Goal: Transaction & Acquisition: Purchase product/service

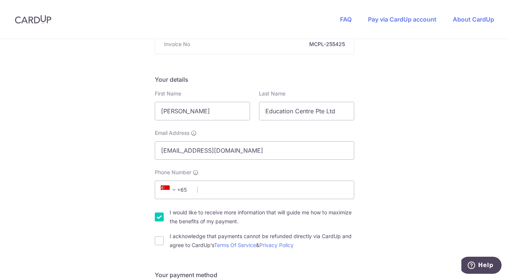
scroll to position [124, 0]
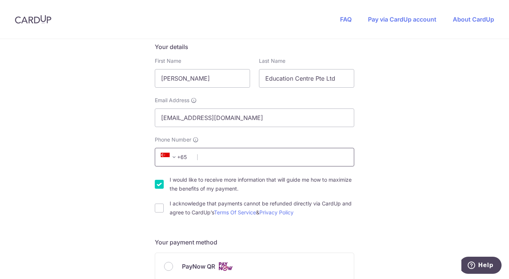
click at [263, 159] on input "Phone Number" at bounding box center [254, 157] width 199 height 19
type input "81356556"
click at [156, 208] on input "I acknowledge that payments cannot be refunded directly via CardUp and agree to…" at bounding box center [159, 208] width 9 height 9
checkbox input "true"
click at [132, 211] on div "You are paying BE MITEY COMPANY PTE. LTD. BE MITEY COMPANY PTE. LTD. uses CardU…" at bounding box center [254, 278] width 509 height 726
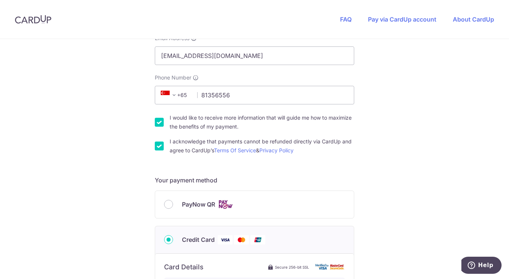
scroll to position [248, 0]
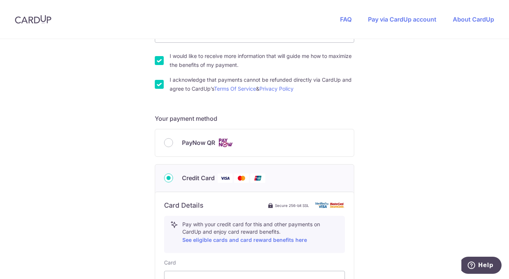
click at [166, 142] on input "PayNow QR" at bounding box center [168, 142] width 9 height 9
radio input "true"
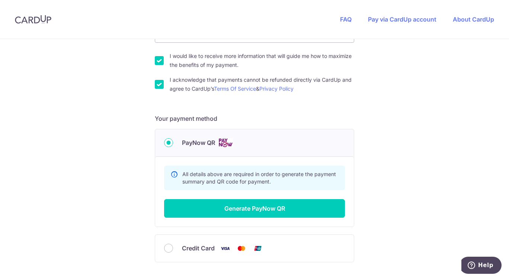
click at [124, 173] on div "You are paying BE MITEY COMPANY PTE. LTD. BE MITEY COMPANY PTE. LTD. uses CardU…" at bounding box center [254, 63] width 509 height 544
click at [218, 207] on button "Generate PayNow QR" at bounding box center [254, 208] width 181 height 19
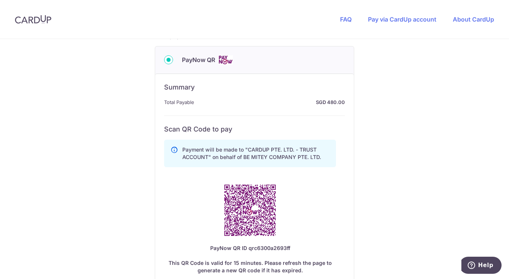
scroll to position [372, 0]
